Goal: Transaction & Acquisition: Purchase product/service

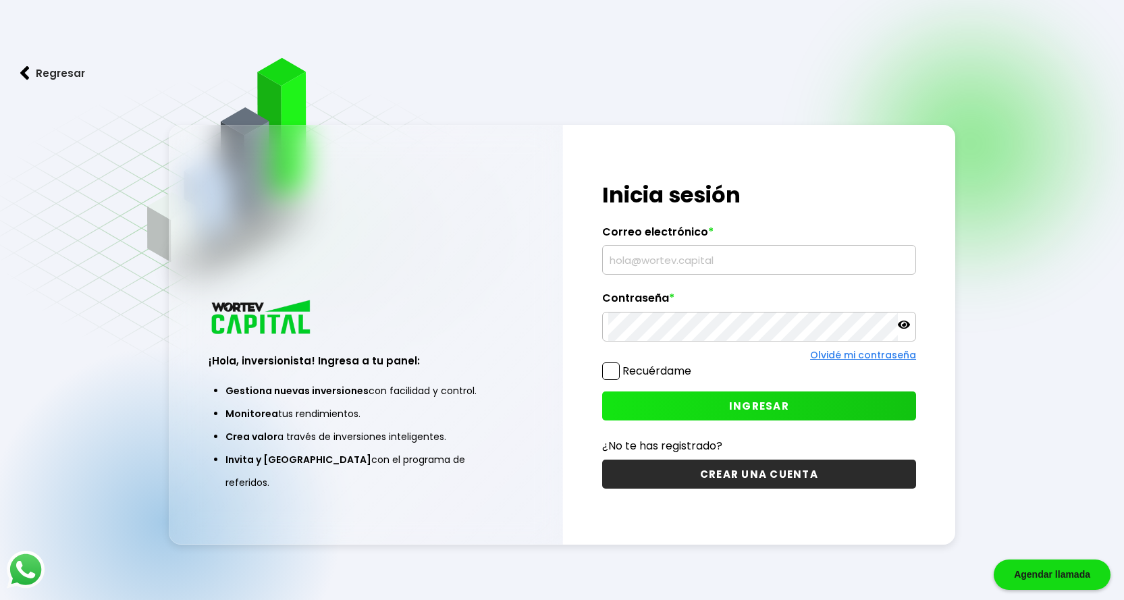
click at [679, 262] on input "text" at bounding box center [759, 260] width 302 height 28
click at [686, 265] on input "text" at bounding box center [759, 260] width 302 height 28
type input "[EMAIL_ADDRESS][DOMAIN_NAME]"
click at [733, 409] on span "INGRESAR" at bounding box center [759, 406] width 60 height 14
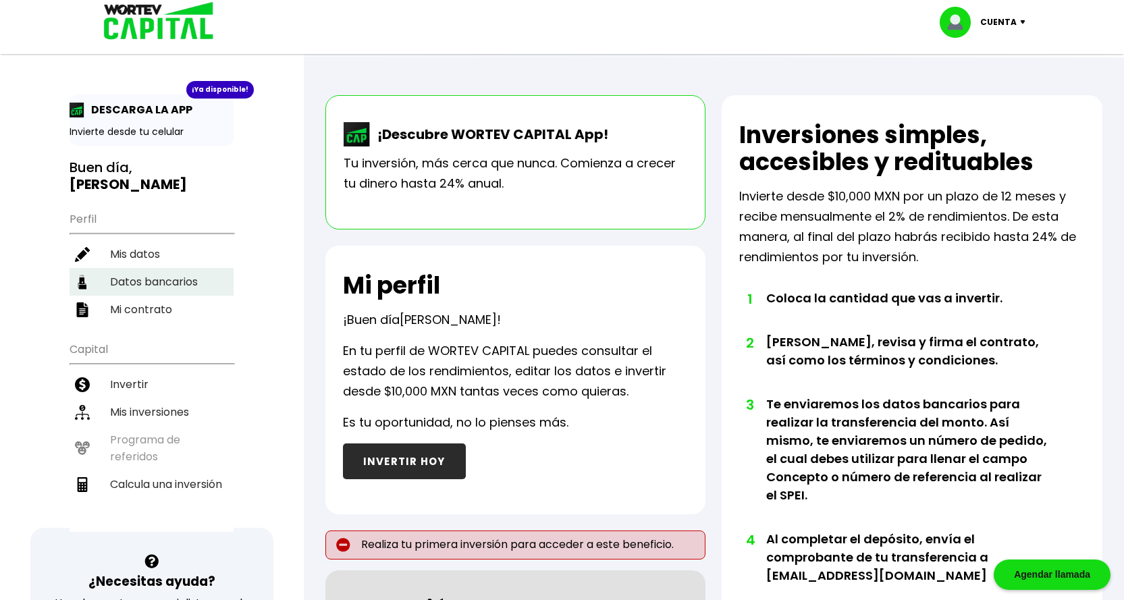
click at [155, 268] on li "Datos bancarios" at bounding box center [152, 282] width 164 height 28
select select "Banamex"
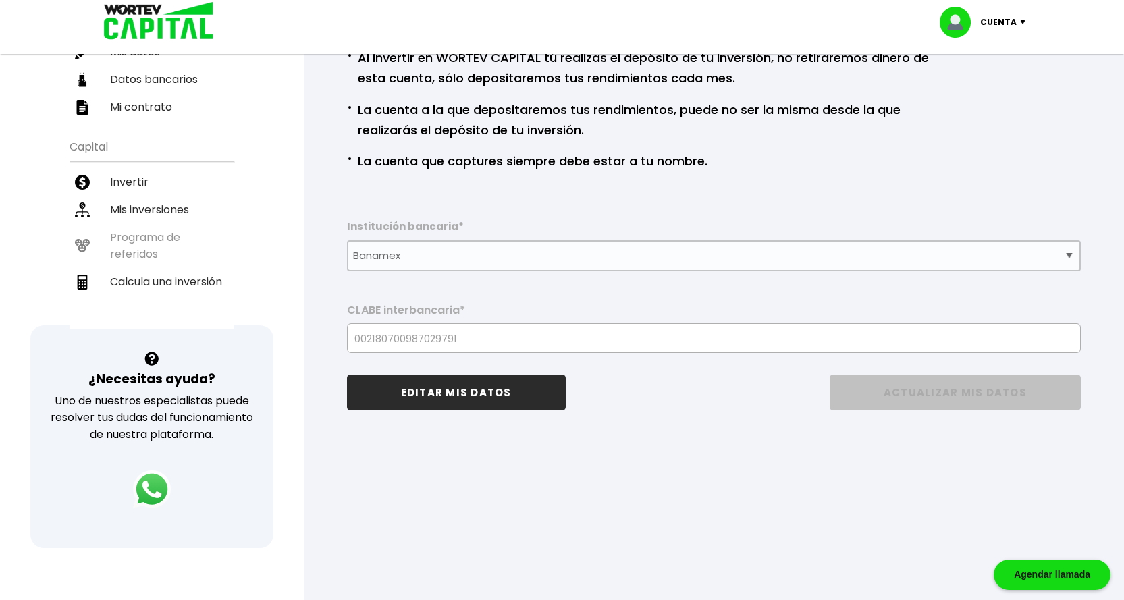
scroll to position [135, 0]
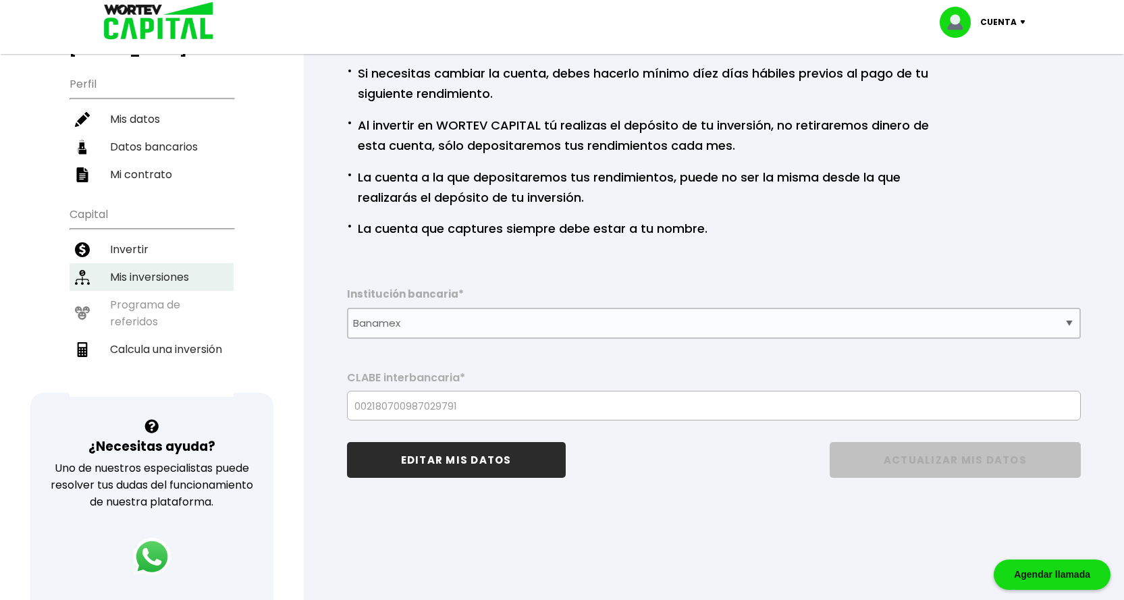
click at [137, 263] on li "Mis inversiones" at bounding box center [152, 277] width 164 height 28
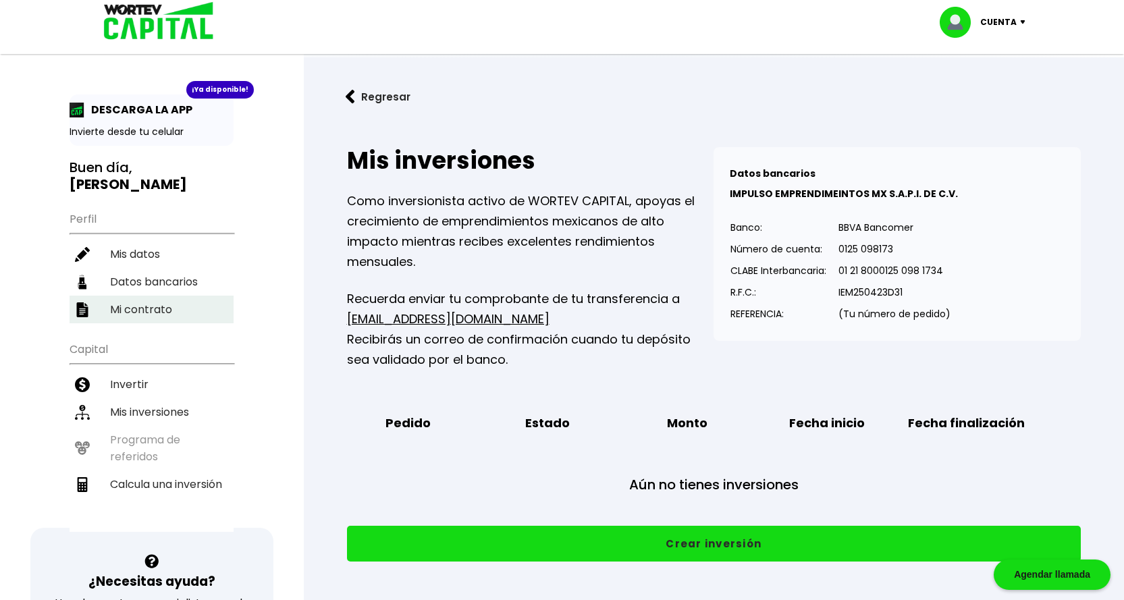
click at [153, 296] on li "Mi contrato" at bounding box center [152, 310] width 164 height 28
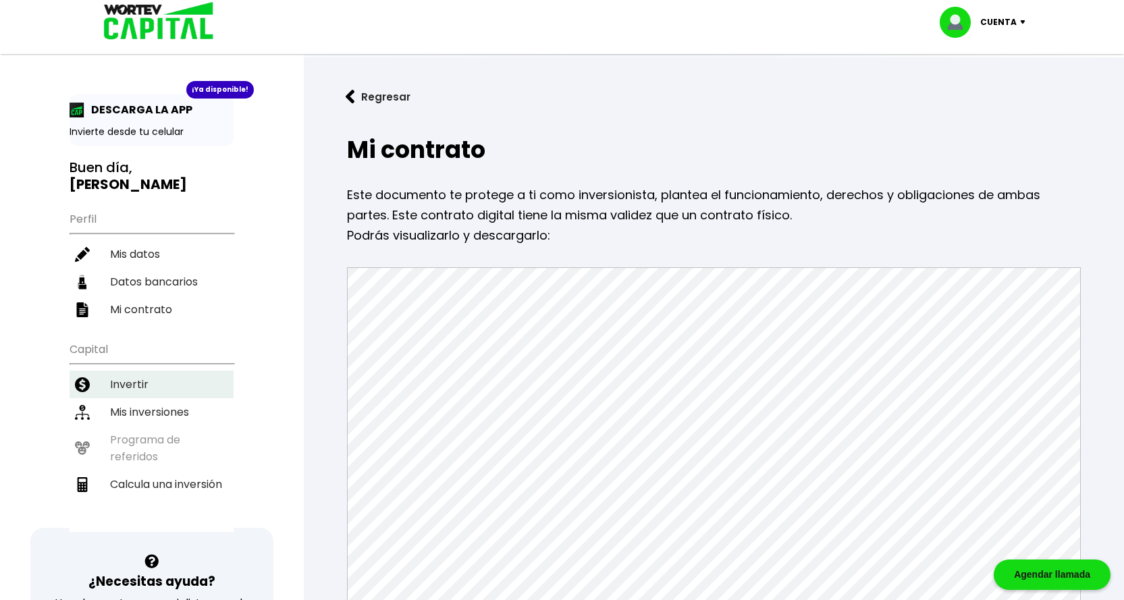
click at [141, 371] on li "Invertir" at bounding box center [152, 385] width 164 height 28
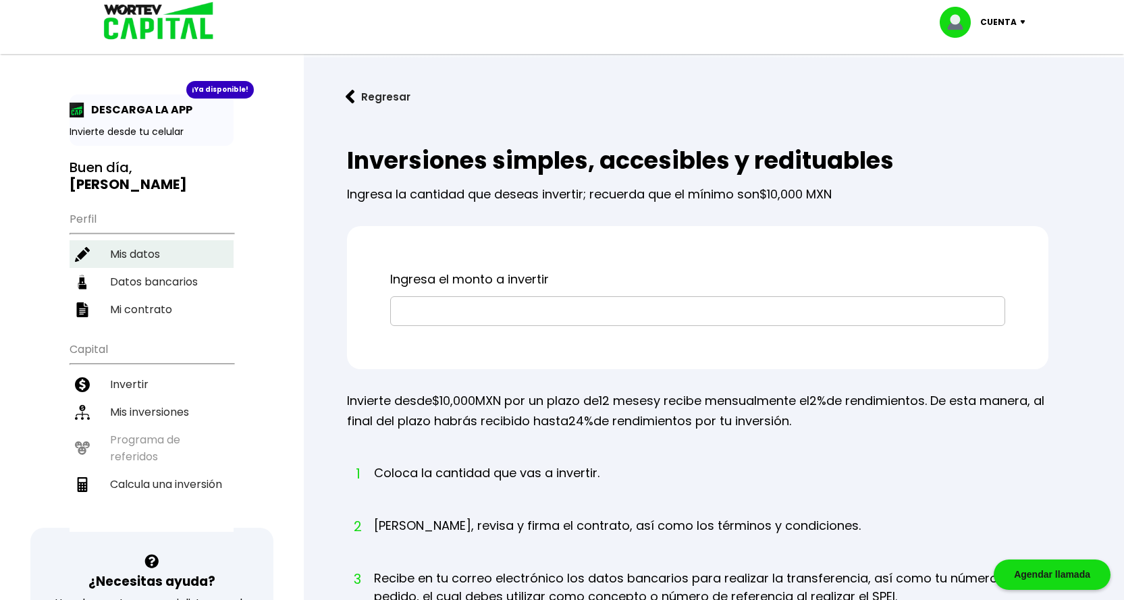
click at [141, 240] on li "Mis datos" at bounding box center [152, 254] width 164 height 28
select select "Hombre"
select select "Bachillerato"
select select "DF"
select select "Banamex"
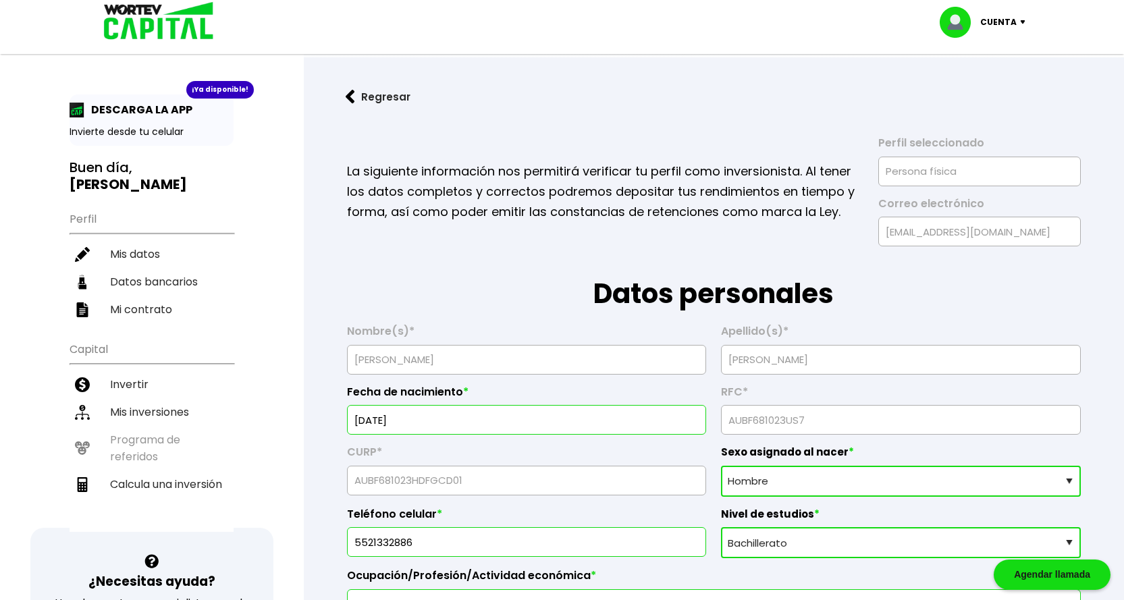
click at [1011, 25] on p "Cuenta" at bounding box center [998, 22] width 36 height 20
click at [723, 18] on div "Cuenta Editar perfil Cerrar sesión" at bounding box center [562, 22] width 945 height 44
click at [167, 296] on li "Mi contrato" at bounding box center [152, 310] width 164 height 28
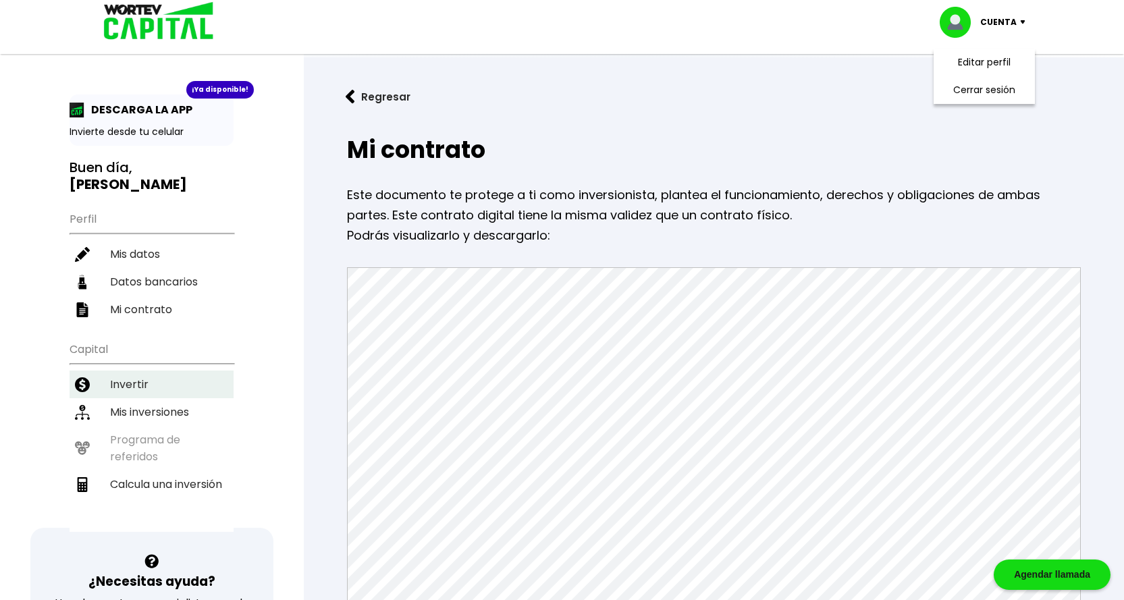
click at [153, 371] on li "Invertir" at bounding box center [152, 385] width 164 height 28
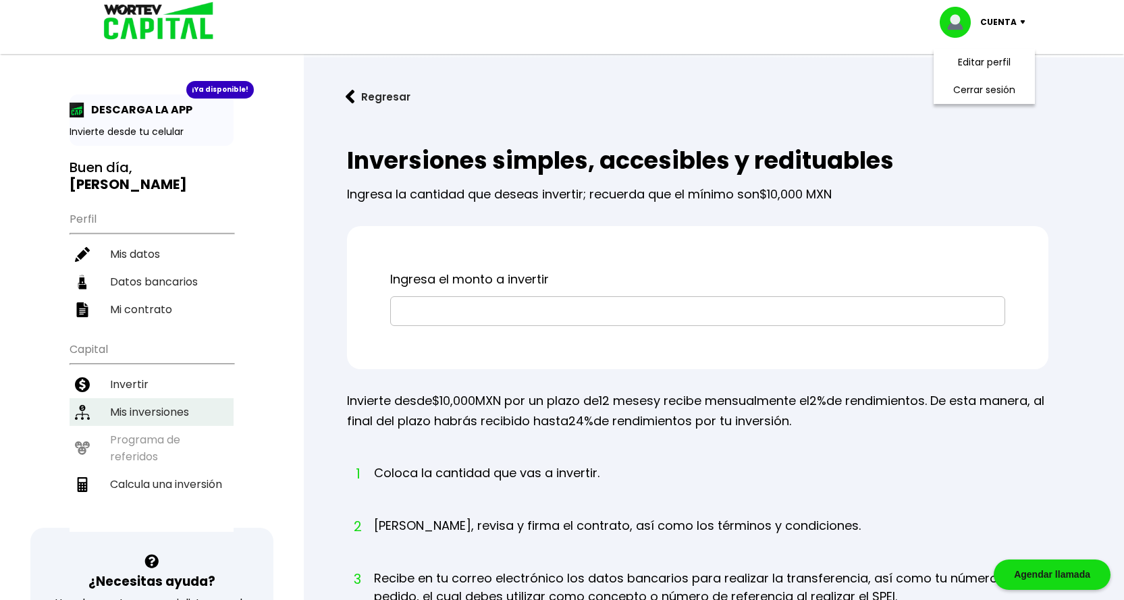
click at [162, 399] on li "Mis inversiones" at bounding box center [152, 412] width 164 height 28
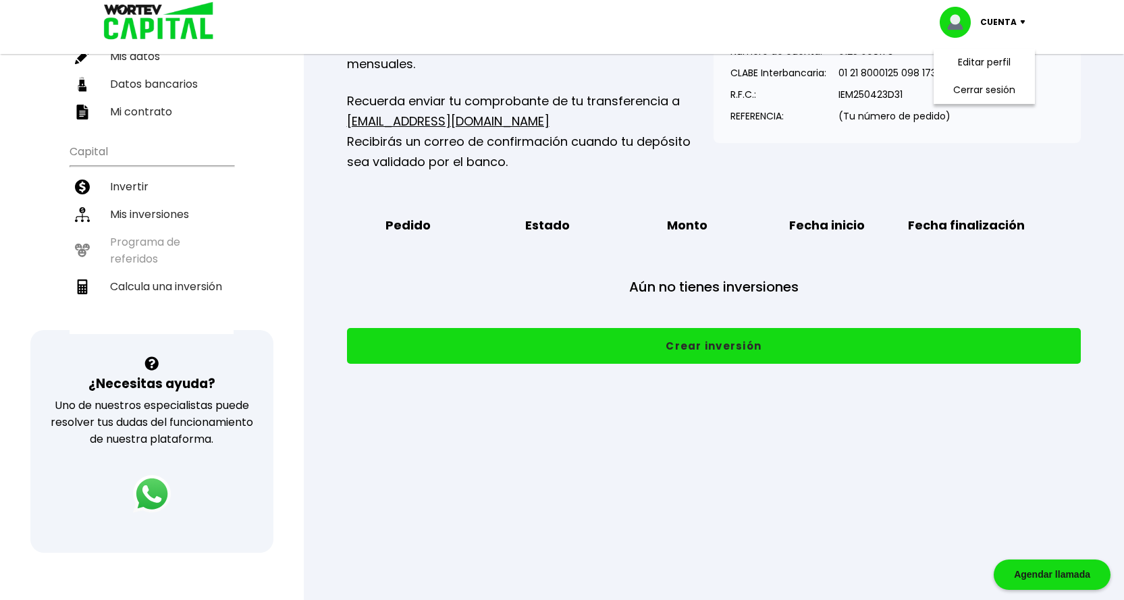
scroll to position [203, 0]
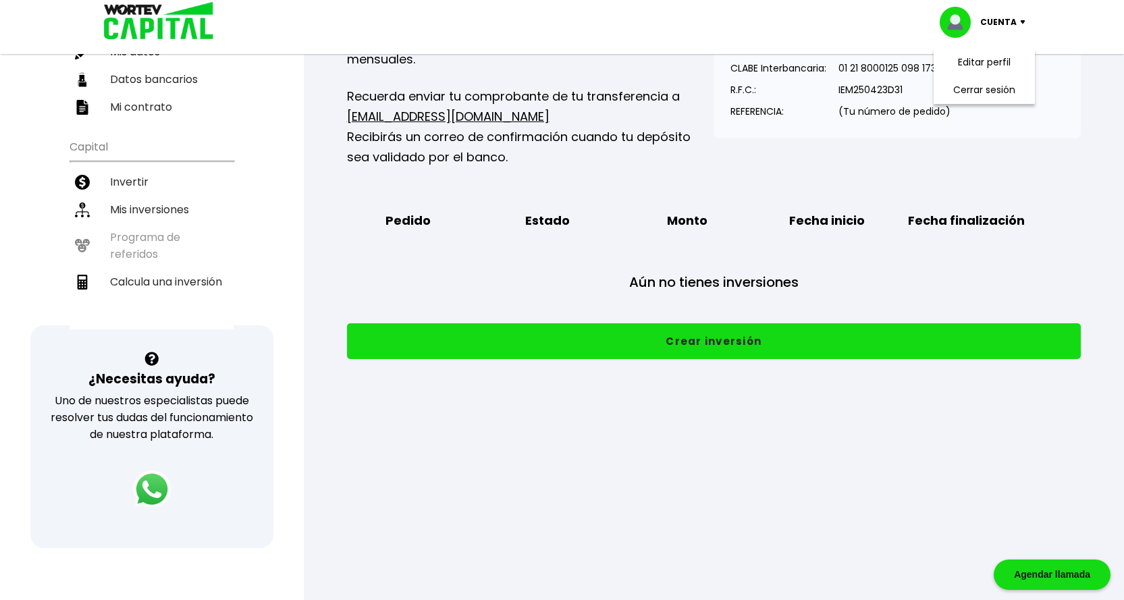
click at [741, 344] on button "Crear inversión" at bounding box center [714, 341] width 734 height 36
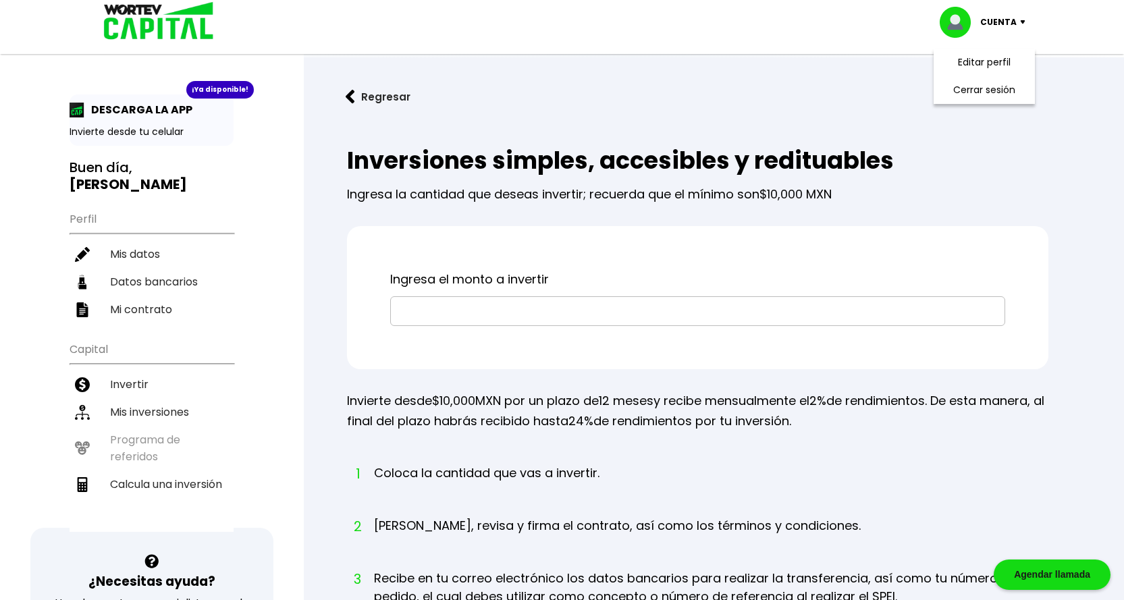
scroll to position [270, 0]
